Goal: Information Seeking & Learning: Learn about a topic

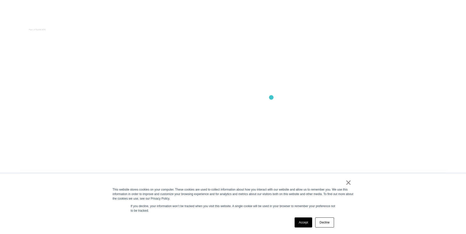
scroll to position [150, 0]
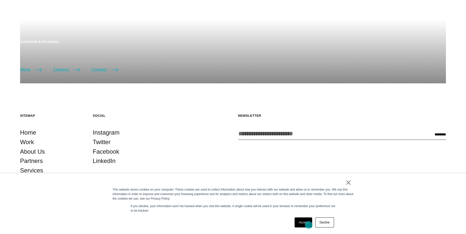
click at [309, 225] on link "Accept" at bounding box center [303, 222] width 18 height 10
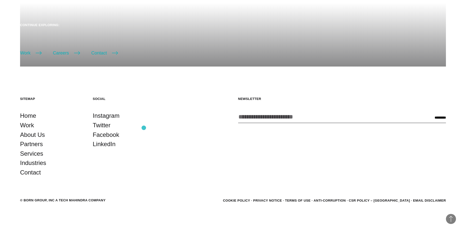
scroll to position [0, 0]
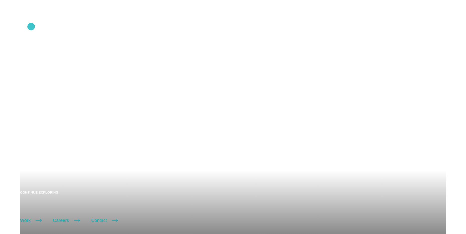
click at [31, 26] on icon ".st0{display:none;} .st1{display:inline;} .st2{font-family:'HelveticaNeue-Mediu…" at bounding box center [34, 25] width 32 height 13
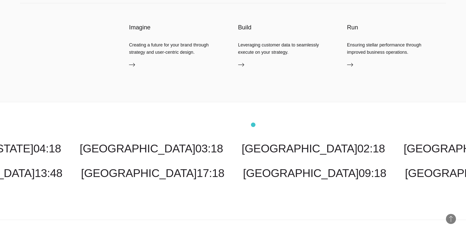
scroll to position [1354, 0]
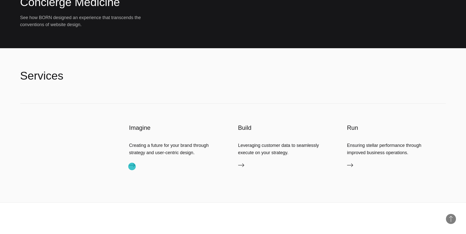
click at [132, 166] on icon at bounding box center [132, 165] width 6 height 6
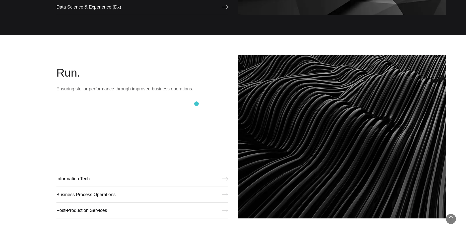
scroll to position [655, 0]
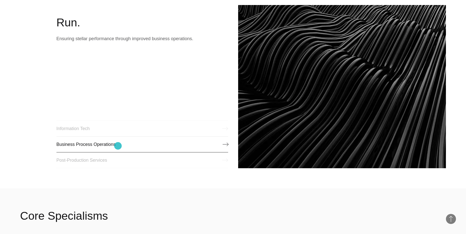
click at [118, 146] on link "Business Process Operations" at bounding box center [141, 144] width 171 height 16
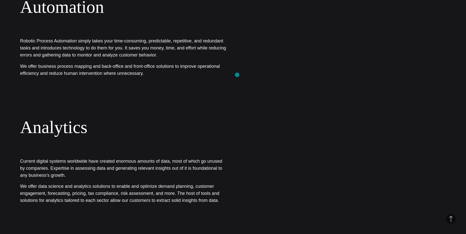
scroll to position [501, 0]
